Goal: Find specific page/section: Find specific page/section

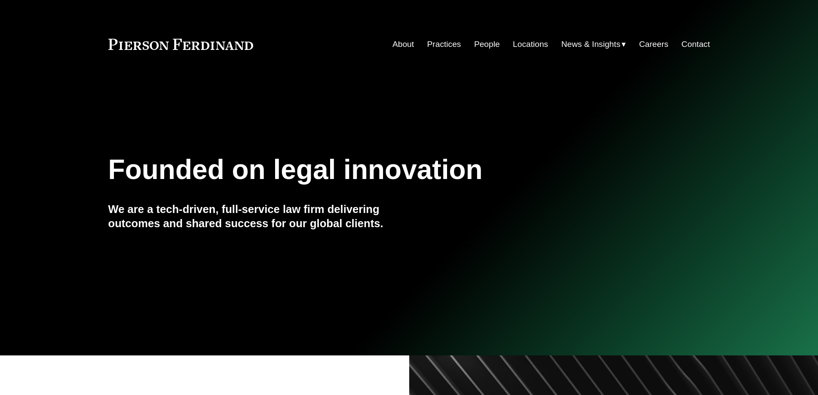
click at [444, 41] on link "Practices" at bounding box center [444, 44] width 34 height 16
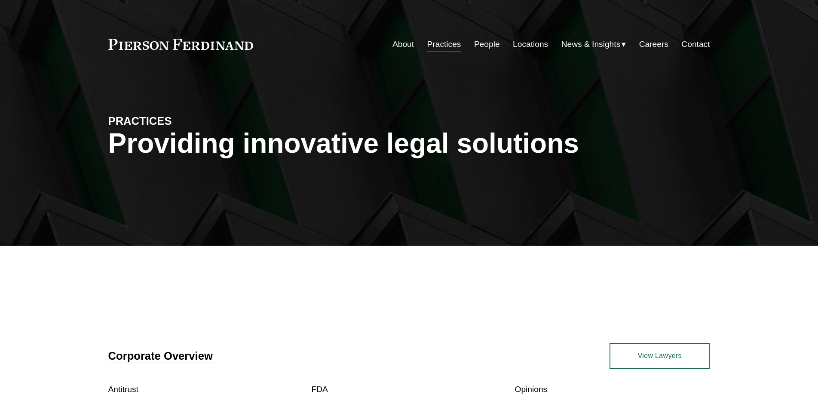
click at [474, 45] on link "People" at bounding box center [487, 44] width 26 height 16
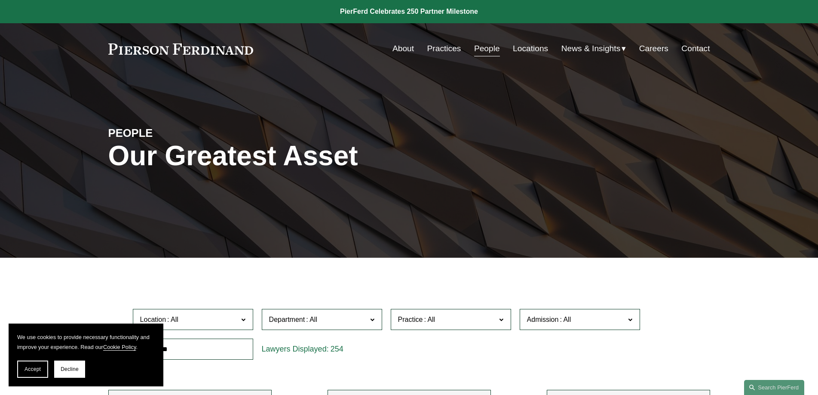
scroll to position [129, 0]
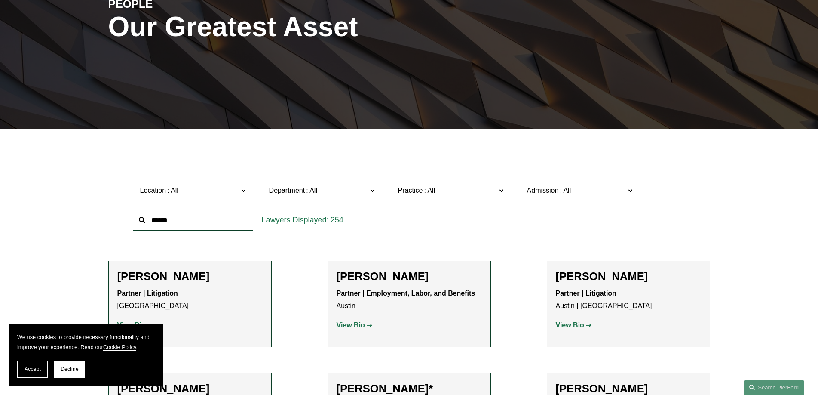
click at [351, 192] on span "Department" at bounding box center [318, 190] width 98 height 12
click at [479, 188] on span "Practice" at bounding box center [447, 190] width 98 height 12
click at [0, 0] on link "Cyber, Privacy & Technology" at bounding box center [0, 0] width 0 height 0
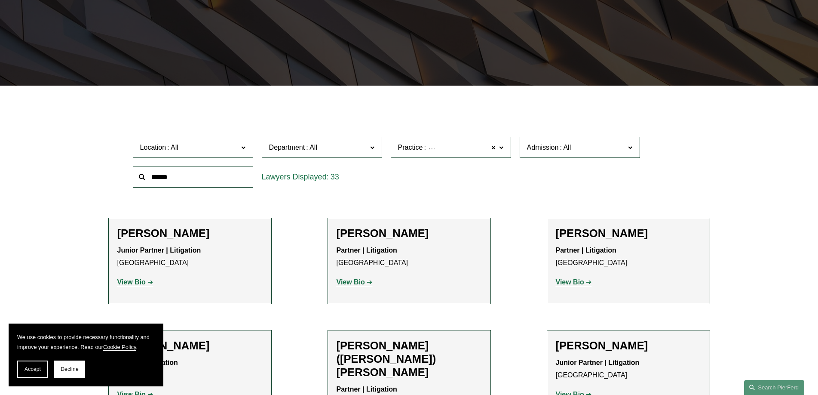
scroll to position [258, 0]
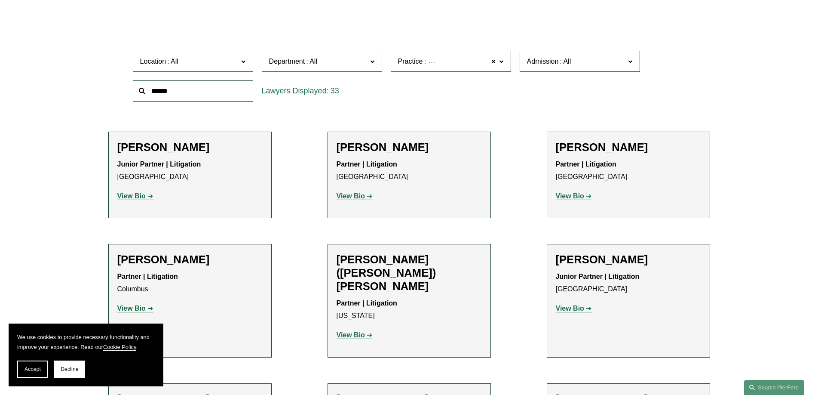
click at [361, 67] on span "Department" at bounding box center [318, 61] width 98 height 12
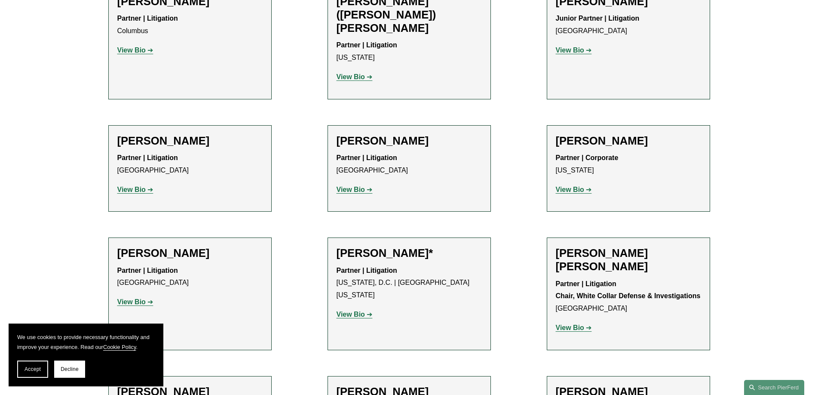
scroll to position [473, 0]
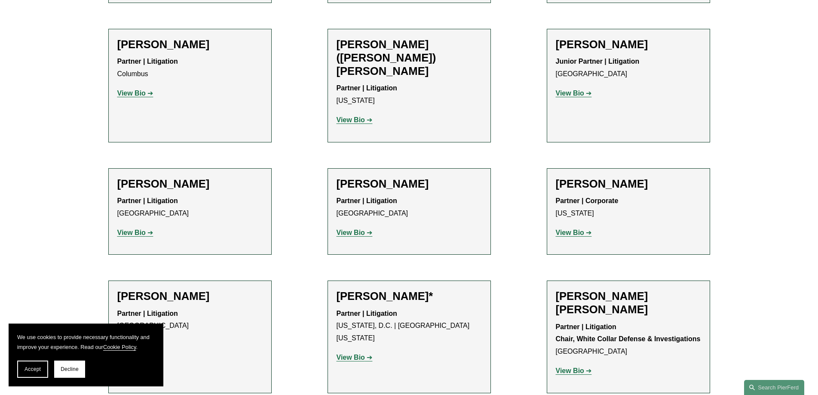
click at [351, 229] on strong "View Bio" at bounding box center [351, 232] width 28 height 7
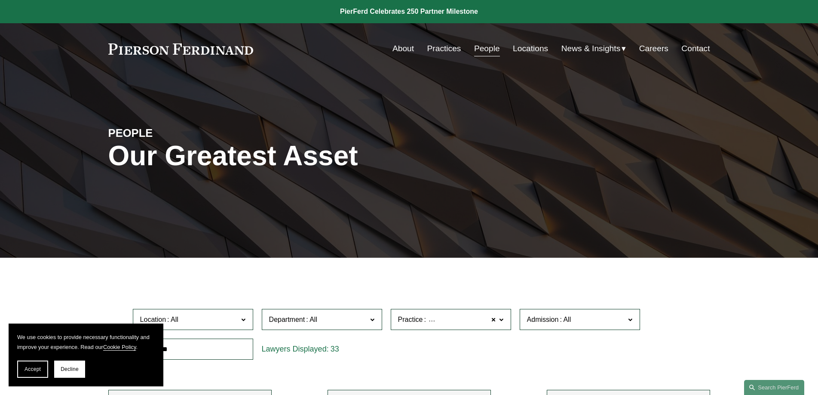
scroll to position [258, 0]
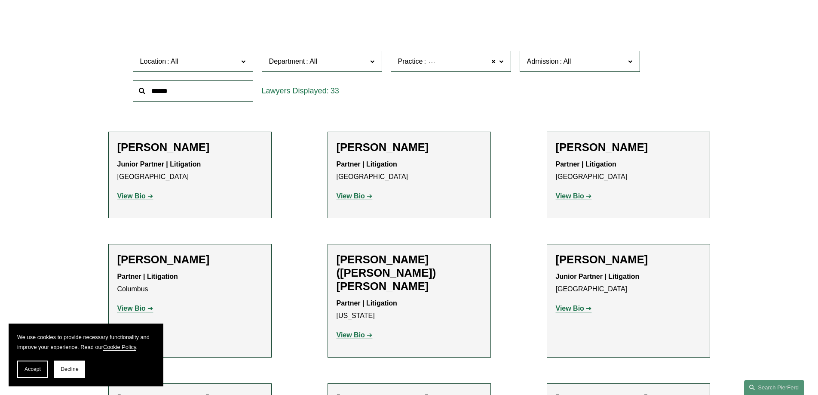
click at [0, 0] on link "Corporate" at bounding box center [0, 0] width 0 height 0
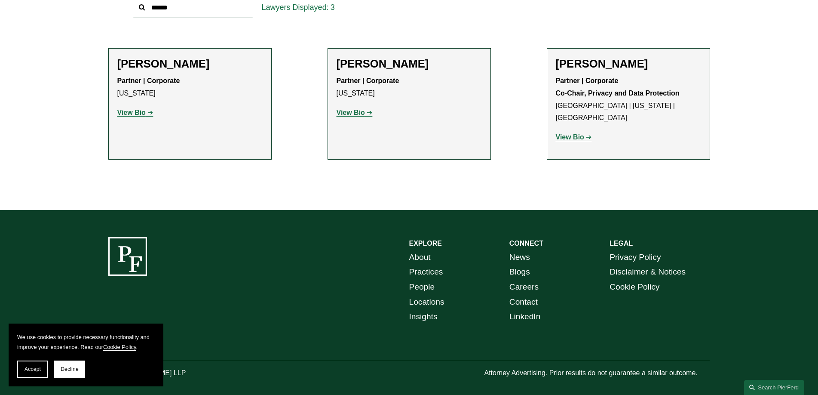
scroll to position [169, 0]
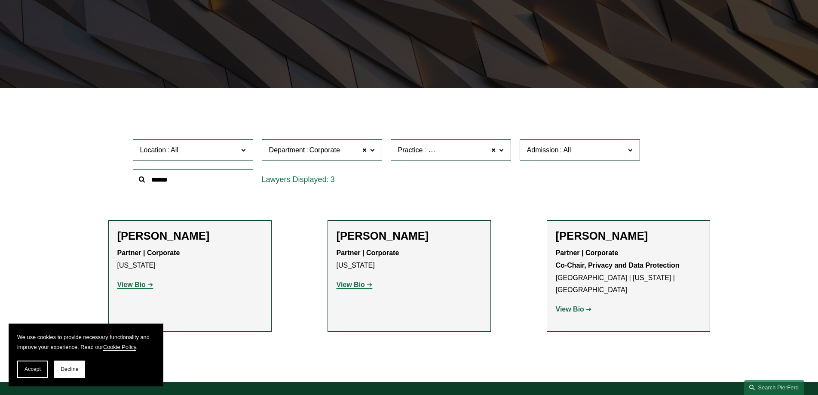
click at [314, 152] on span "Corporate" at bounding box center [324, 149] width 31 height 11
click at [0, 0] on link "Intellectual Property" at bounding box center [0, 0] width 0 height 0
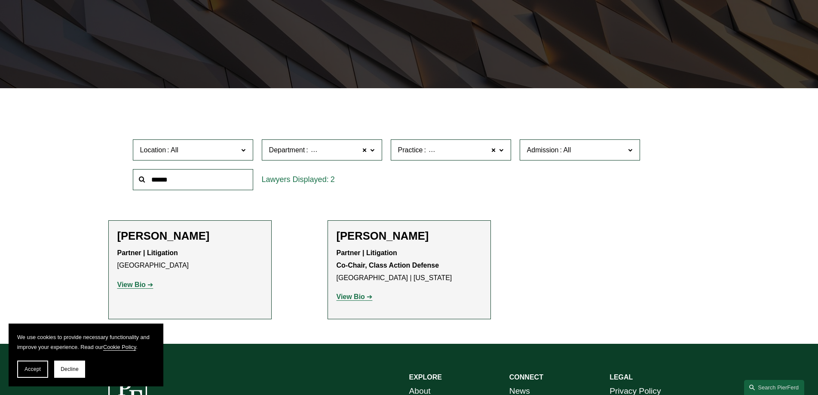
click at [316, 155] on span "Department Intellectual Property" at bounding box center [318, 150] width 98 height 12
click at [0, 0] on link "Corporate" at bounding box center [0, 0] width 0 height 0
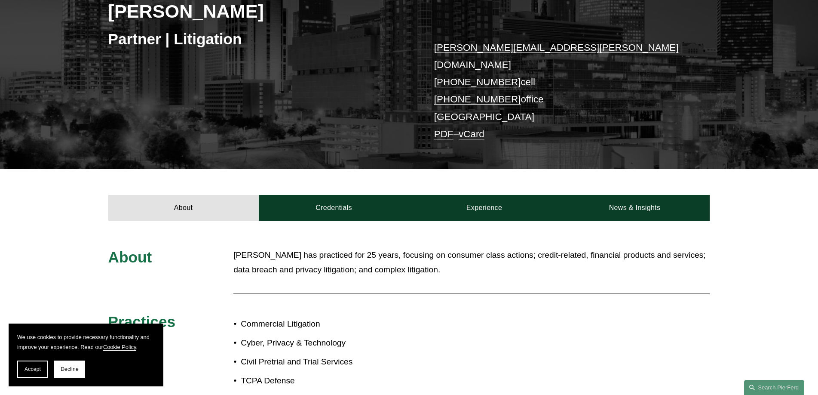
scroll to position [64, 0]
